Goal: Information Seeking & Learning: Stay updated

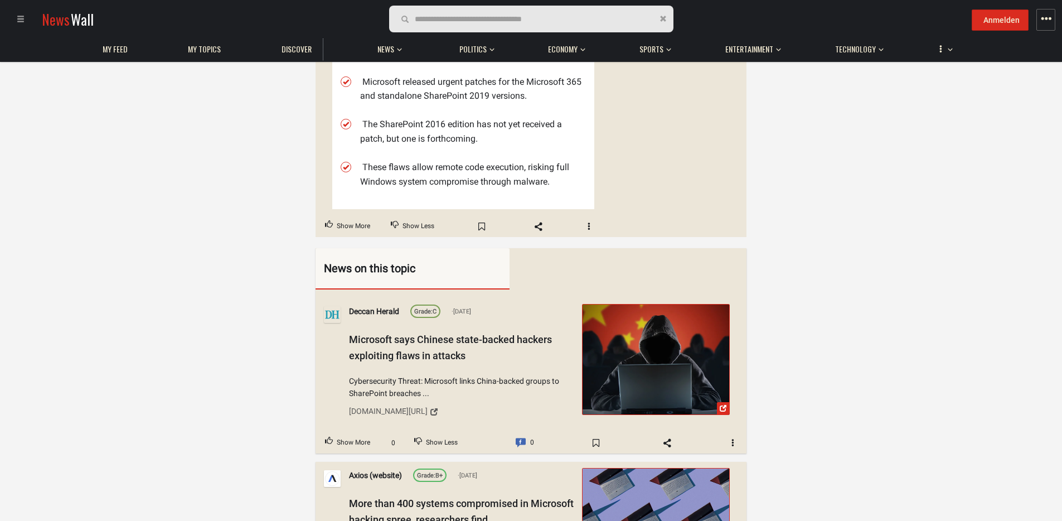
scroll to position [240, 0]
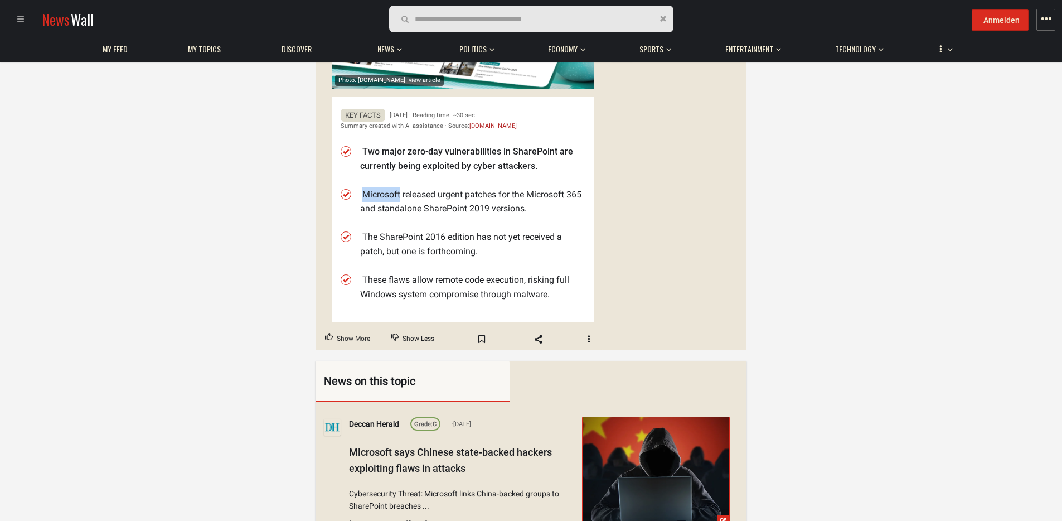
drag, startPoint x: 258, startPoint y: 191, endPoint x: 257, endPoint y: 197, distance: 5.6
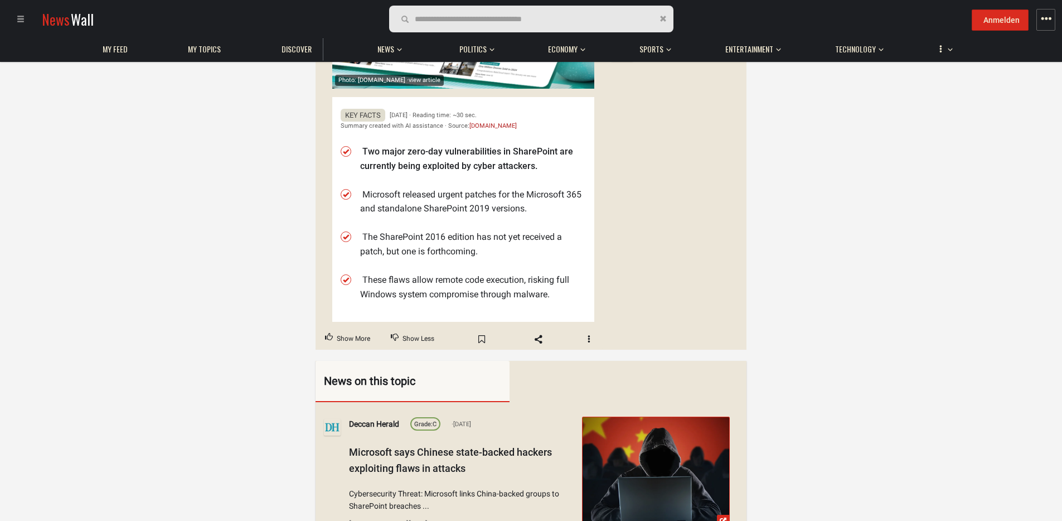
scroll to position [502, 0]
